Goal: Transaction & Acquisition: Book appointment/travel/reservation

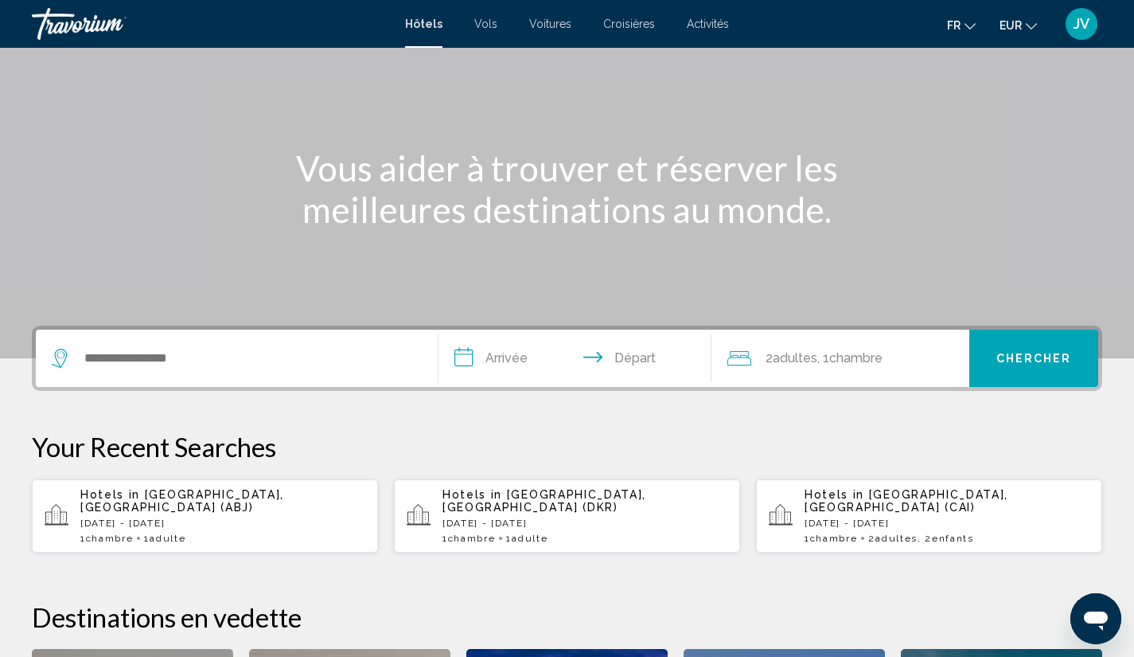
scroll to position [122, 0]
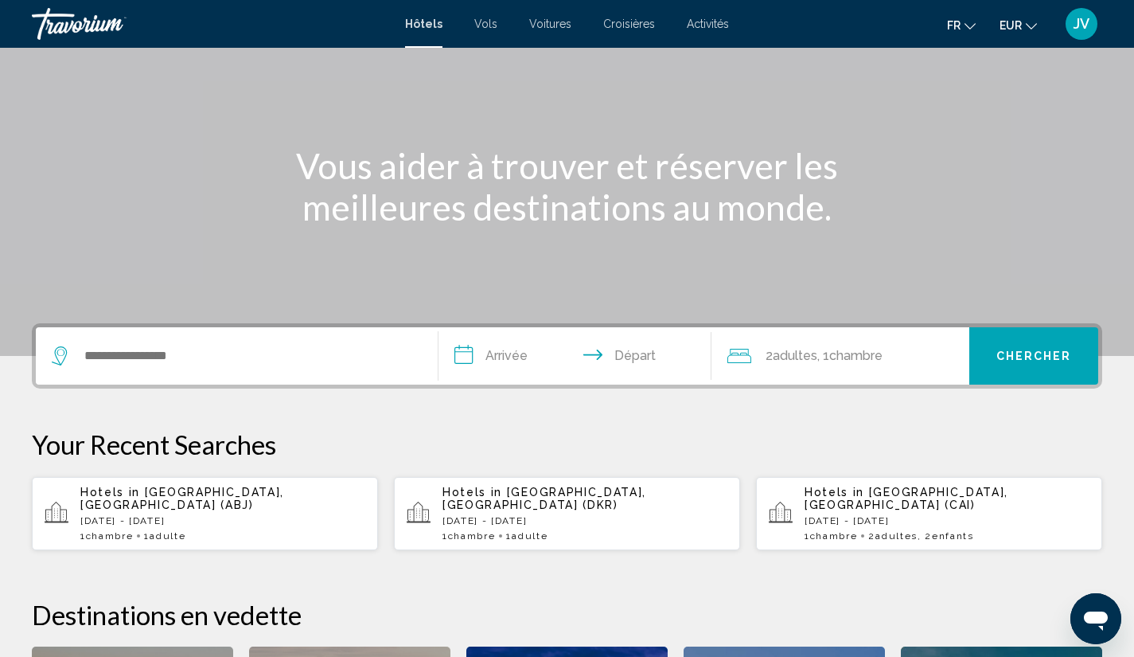
click at [197, 515] on p "[DATE] - [DATE]" at bounding box center [222, 520] width 285 height 11
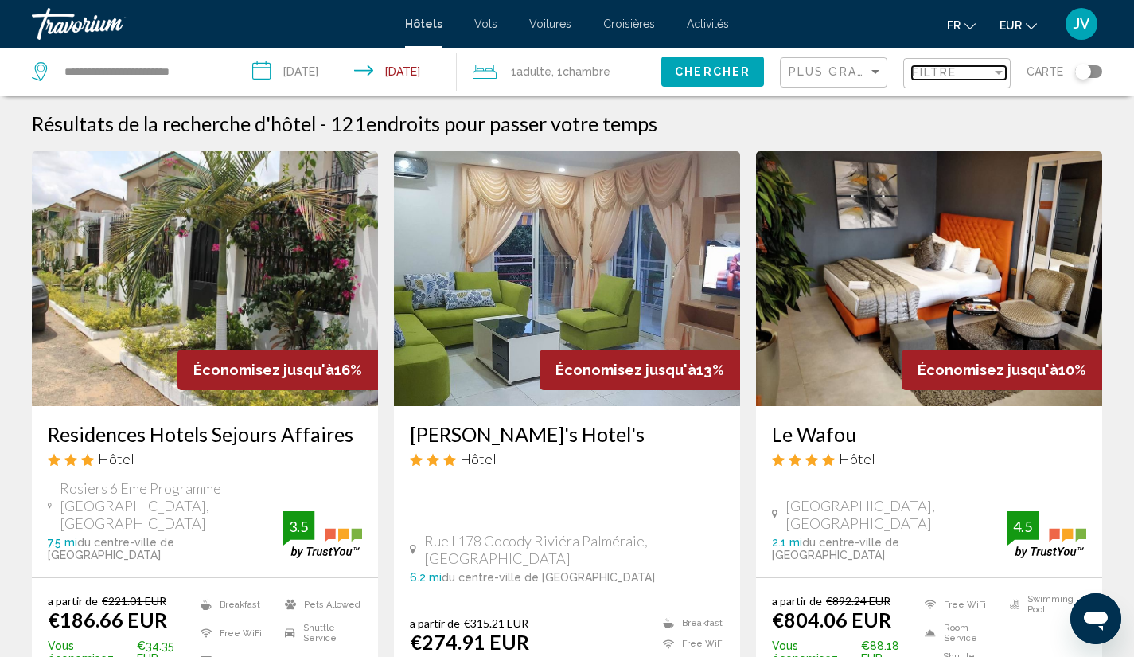
click at [952, 68] on span "Filtre" at bounding box center [934, 72] width 45 height 13
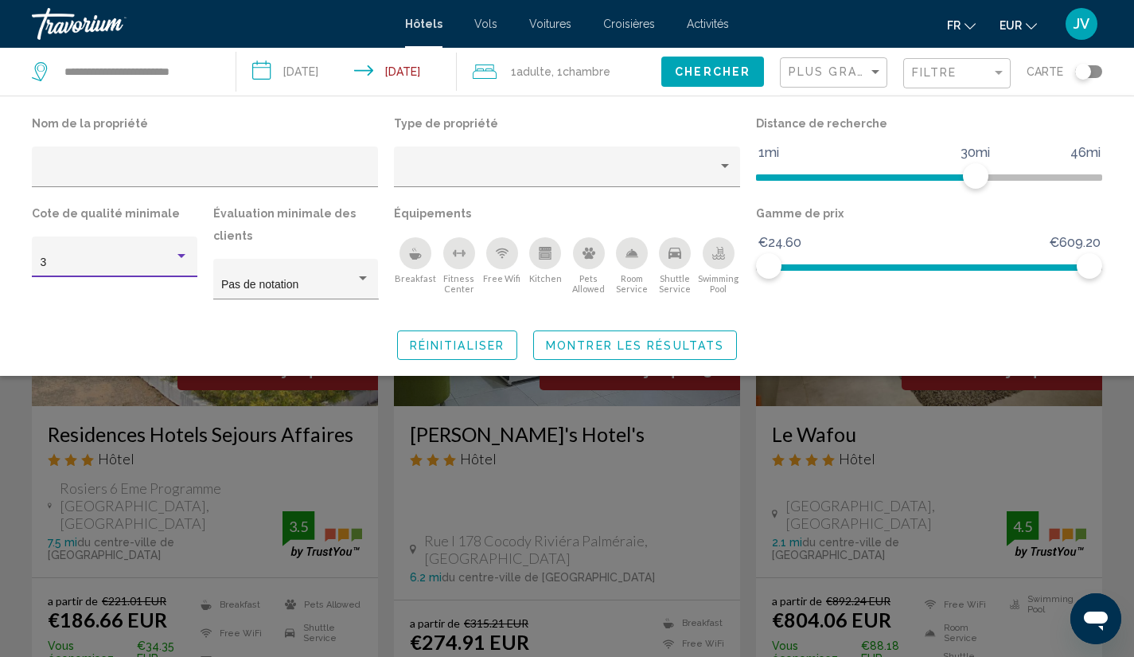
click at [147, 263] on div "3" at bounding box center [108, 262] width 135 height 13
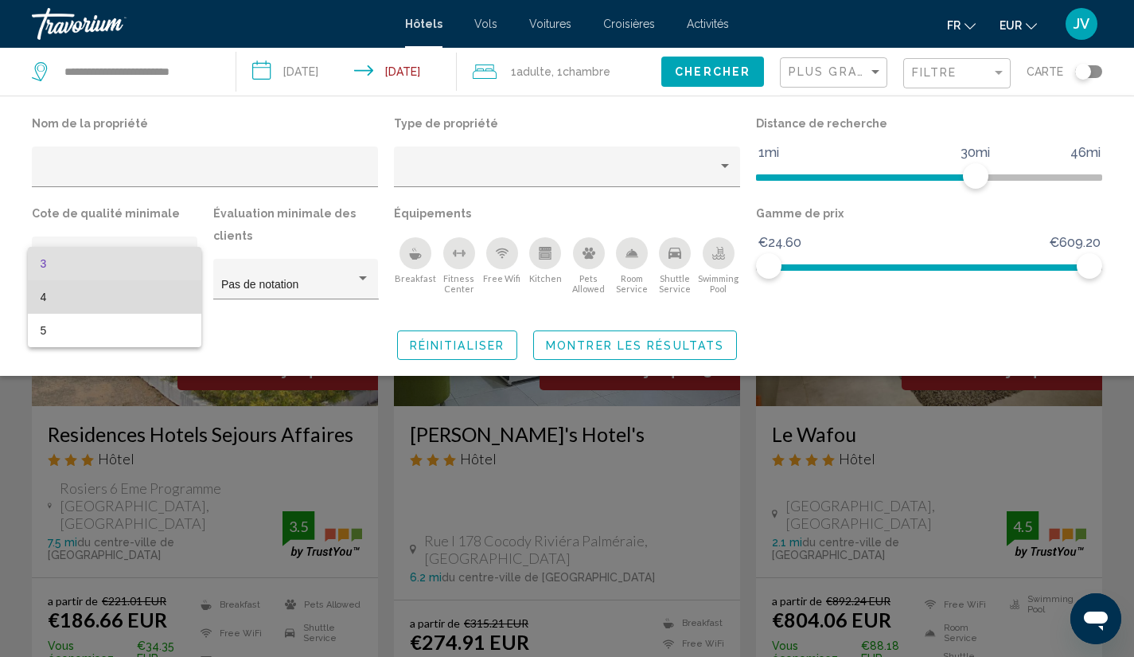
click at [144, 297] on span "4" at bounding box center [115, 296] width 149 height 33
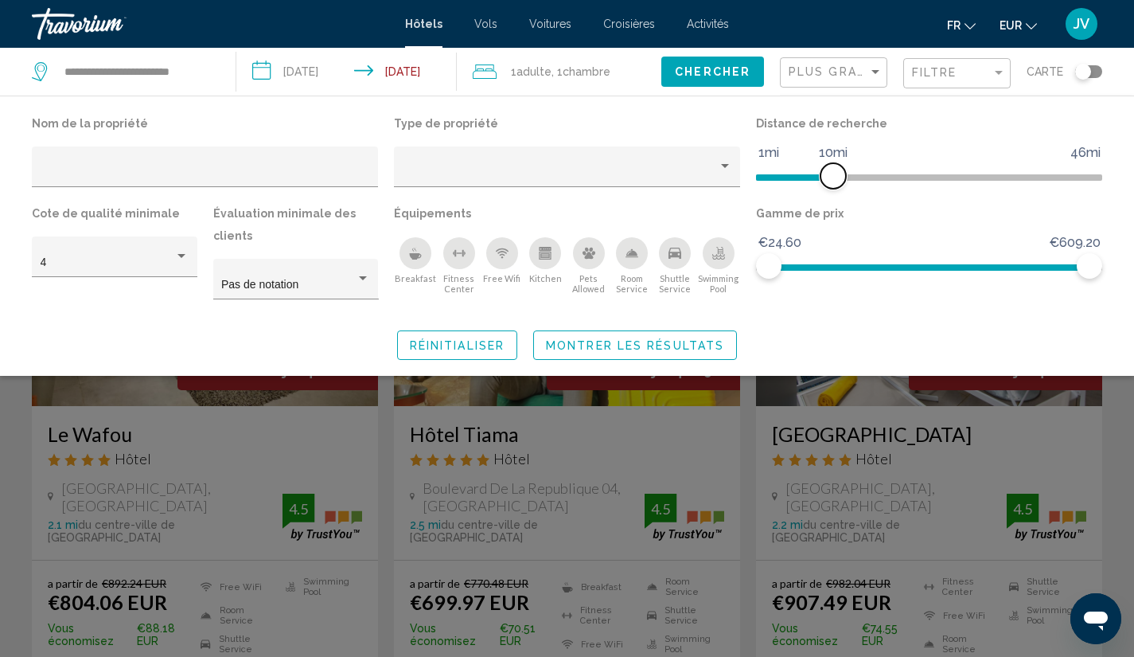
drag, startPoint x: 976, startPoint y: 172, endPoint x: 837, endPoint y: 175, distance: 139.3
click at [837, 175] on span "Hotel Filters" at bounding box center [833, 175] width 25 height 25
click at [637, 331] on button "Montrer les résultats" at bounding box center [635, 344] width 204 height 29
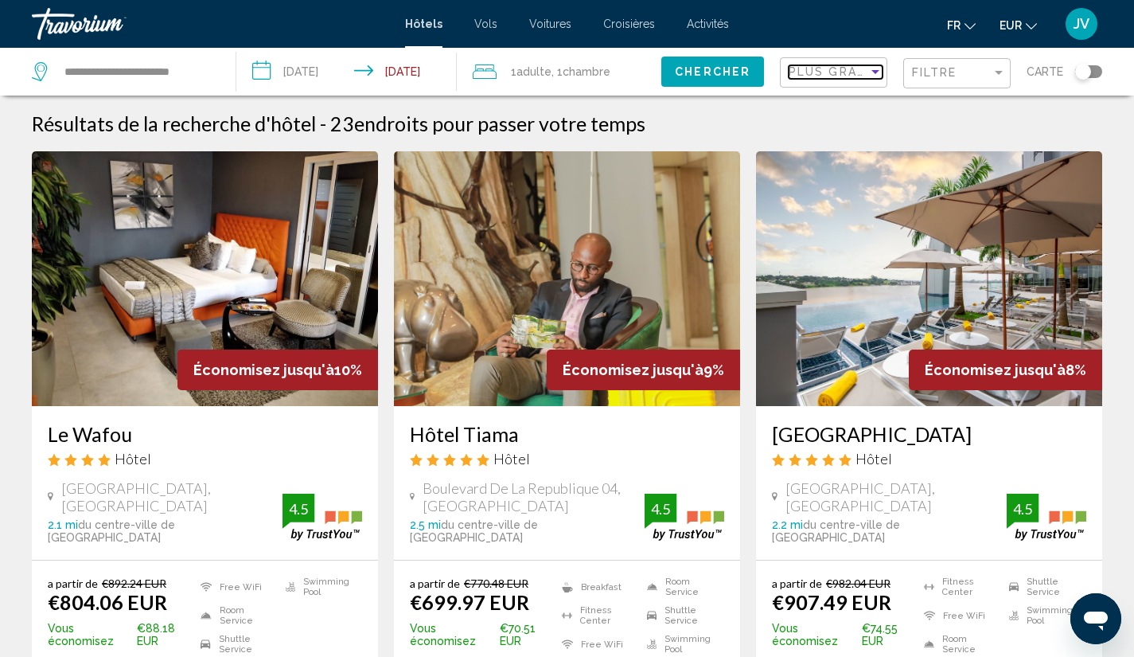
click at [838, 77] on span "Plus grandes économies" at bounding box center [883, 71] width 189 height 13
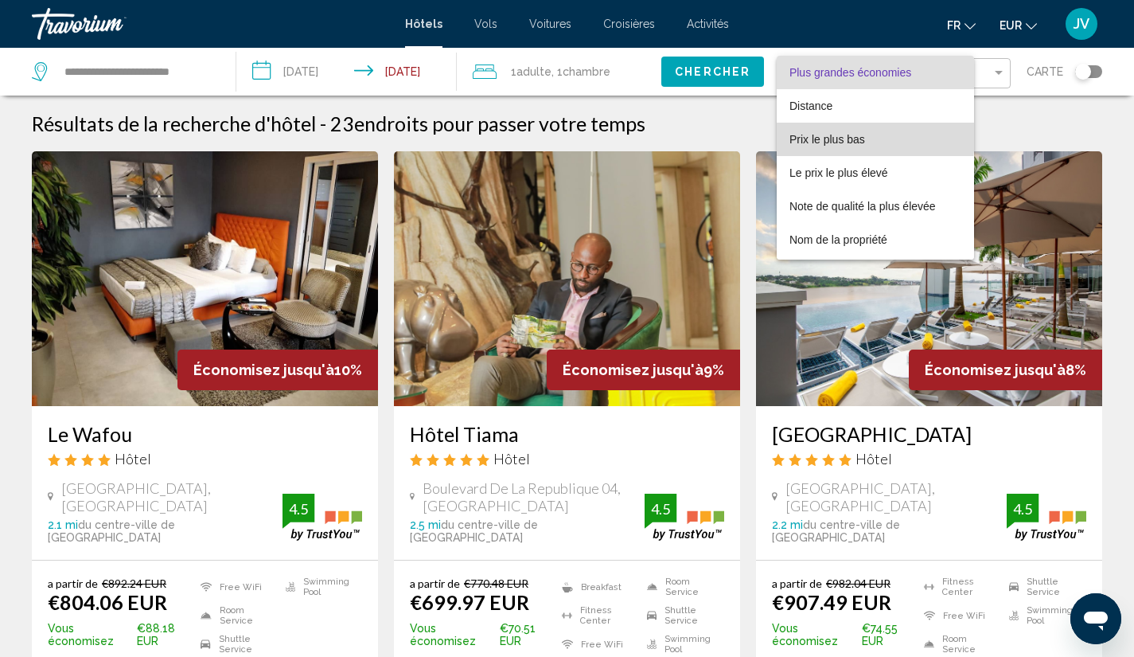
click at [824, 135] on span "Prix le plus bas" at bounding box center [828, 139] width 76 height 13
